Goal: Check status: Check status

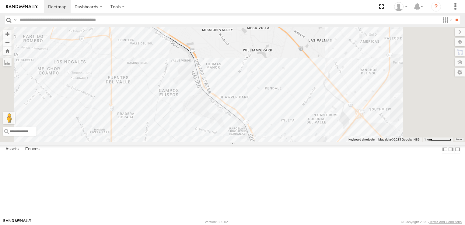
drag, startPoint x: 349, startPoint y: 147, endPoint x: 284, endPoint y: 90, distance: 87.2
click at [284, 90] on div "8662 6892 460" at bounding box center [232, 84] width 465 height 115
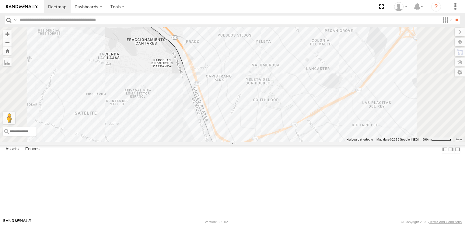
drag, startPoint x: 353, startPoint y: 138, endPoint x: 362, endPoint y: 63, distance: 75.4
click at [362, 63] on div "8662 6892 460" at bounding box center [232, 84] width 465 height 115
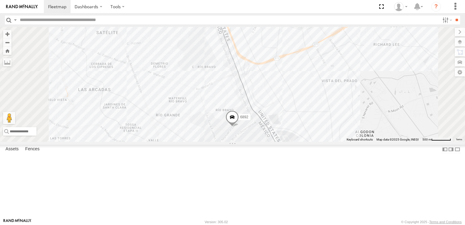
drag, startPoint x: 337, startPoint y: 126, endPoint x: 347, endPoint y: 87, distance: 40.8
click at [347, 87] on div "8662 6892 460" at bounding box center [232, 84] width 465 height 115
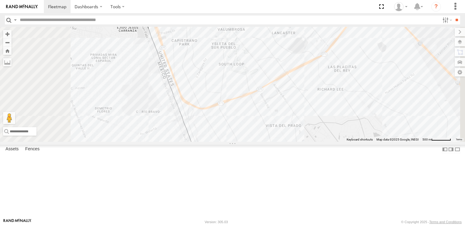
click at [332, 142] on div "8662 6892 460" at bounding box center [232, 84] width 465 height 115
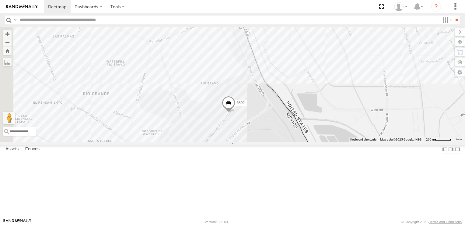
drag, startPoint x: 338, startPoint y: 119, endPoint x: 368, endPoint y: 157, distance: 48.8
click at [368, 142] on div "8662 6892 460" at bounding box center [232, 84] width 465 height 115
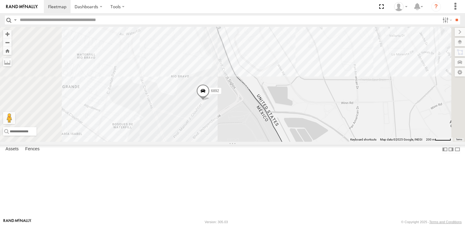
drag, startPoint x: 309, startPoint y: 93, endPoint x: 352, endPoint y: 185, distance: 101.7
click at [352, 142] on div "8662 6892 460" at bounding box center [232, 84] width 465 height 115
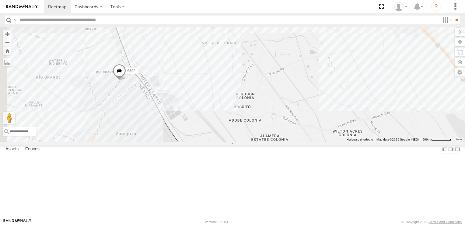
drag, startPoint x: 312, startPoint y: 126, endPoint x: 346, endPoint y: 129, distance: 34.5
click at [346, 129] on div "8662 6892 460" at bounding box center [232, 84] width 465 height 115
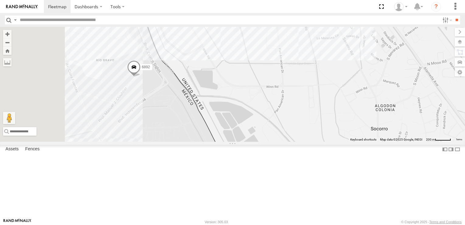
drag, startPoint x: 299, startPoint y: 121, endPoint x: 414, endPoint y: 127, distance: 115.2
click at [413, 128] on div "8662 6892 460" at bounding box center [232, 84] width 465 height 115
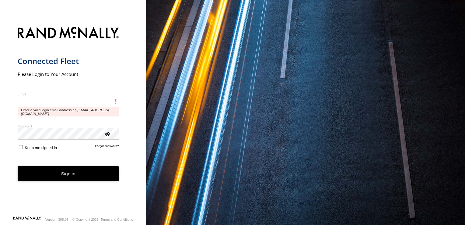
type input "**********"
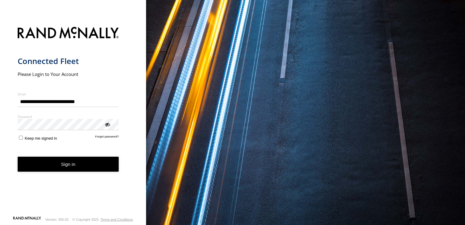
click at [83, 170] on button "Sign in" at bounding box center [68, 163] width 101 height 15
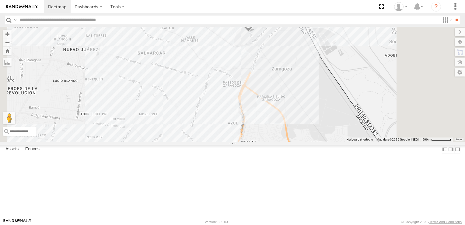
drag, startPoint x: 320, startPoint y: 85, endPoint x: 248, endPoint y: 131, distance: 85.9
click at [248, 131] on div "8662 6892 460" at bounding box center [232, 84] width 465 height 115
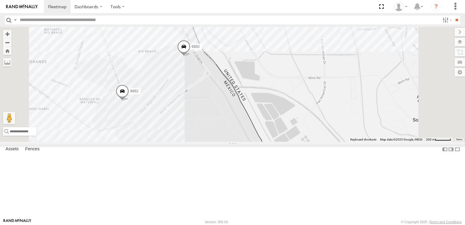
drag, startPoint x: 304, startPoint y: 95, endPoint x: 320, endPoint y: 109, distance: 20.7
click at [319, 109] on div "8662 6892 460" at bounding box center [232, 84] width 465 height 115
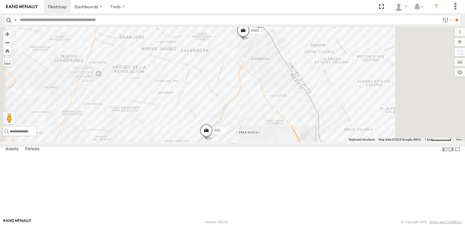
click at [405, 79] on div "8662 6892 460" at bounding box center [232, 84] width 465 height 115
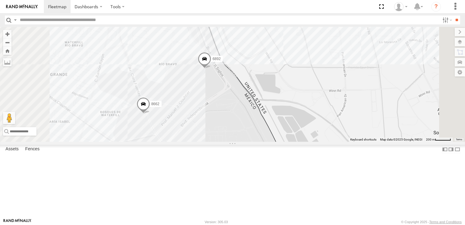
drag, startPoint x: 331, startPoint y: 77, endPoint x: 370, endPoint y: 130, distance: 65.6
click at [370, 130] on div "8662 6892 460" at bounding box center [232, 84] width 465 height 115
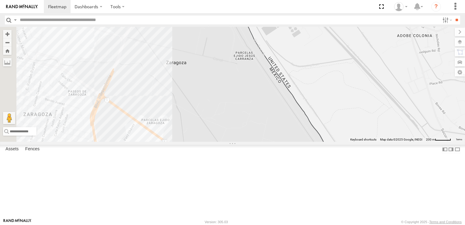
drag, startPoint x: 371, startPoint y: 101, endPoint x: 397, endPoint y: 189, distance: 92.1
click at [403, 142] on div "8662 6892 460" at bounding box center [232, 84] width 465 height 115
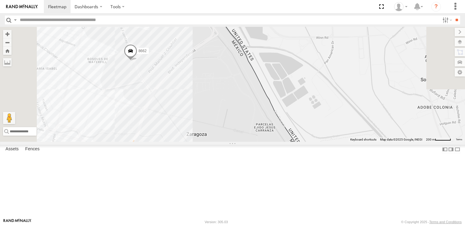
drag, startPoint x: 354, startPoint y: 70, endPoint x: 378, endPoint y: 162, distance: 95.0
click at [378, 142] on div "8662 6892 460" at bounding box center [232, 84] width 465 height 115
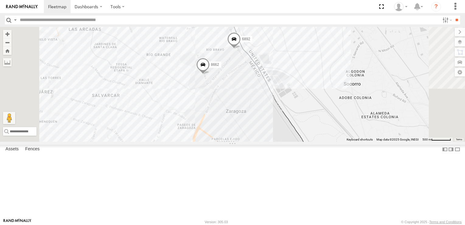
drag, startPoint x: 361, startPoint y: 78, endPoint x: 409, endPoint y: 229, distance: 158.6
click at [409, 224] on html "Dashboards" at bounding box center [232, 112] width 465 height 225
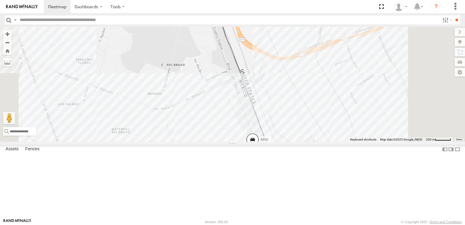
drag, startPoint x: 387, startPoint y: 171, endPoint x: 370, endPoint y: 149, distance: 27.6
click at [370, 142] on div "8662 6892 460" at bounding box center [232, 84] width 465 height 115
